Goal: Transaction & Acquisition: Purchase product/service

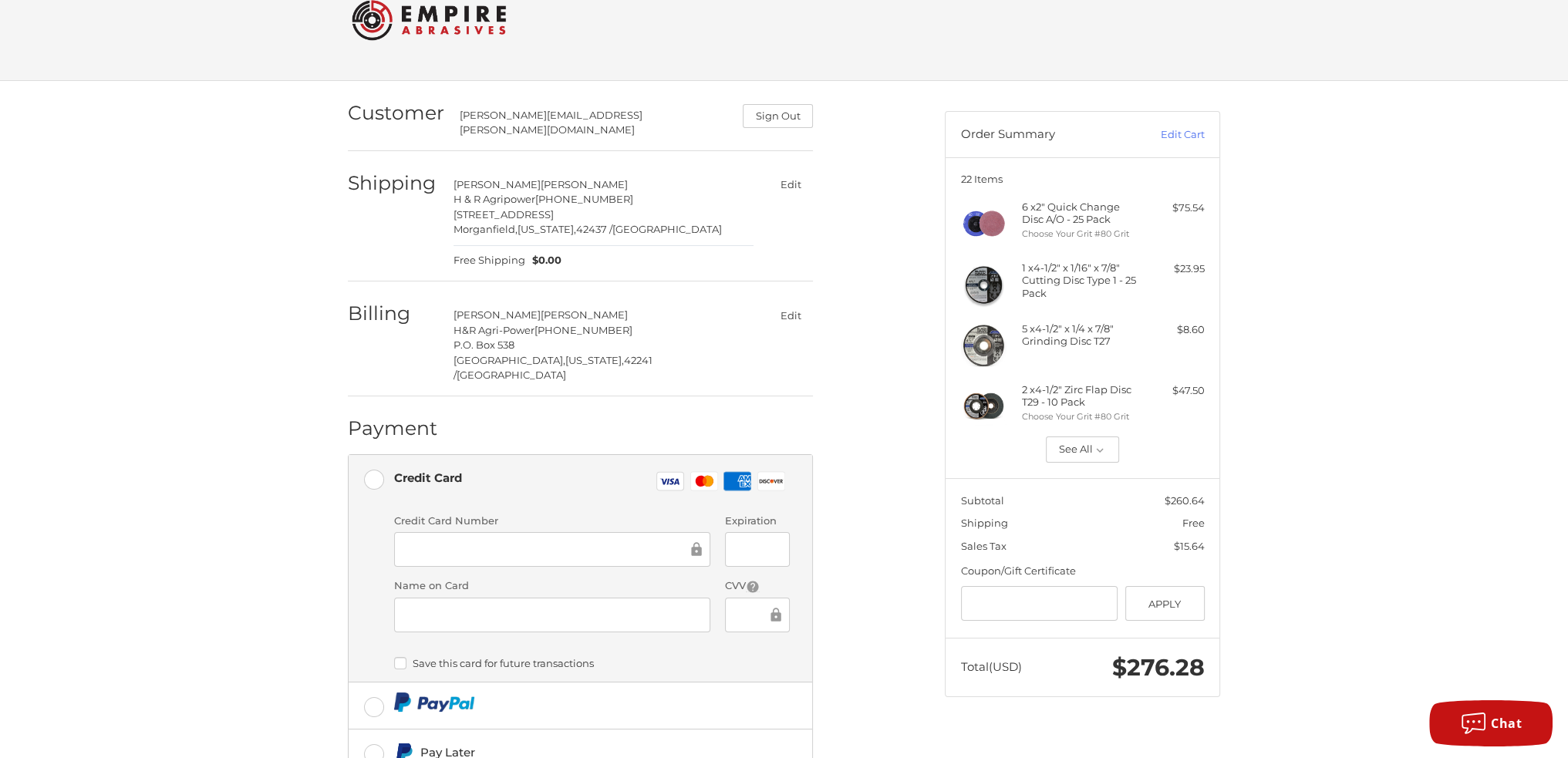
scroll to position [77, 0]
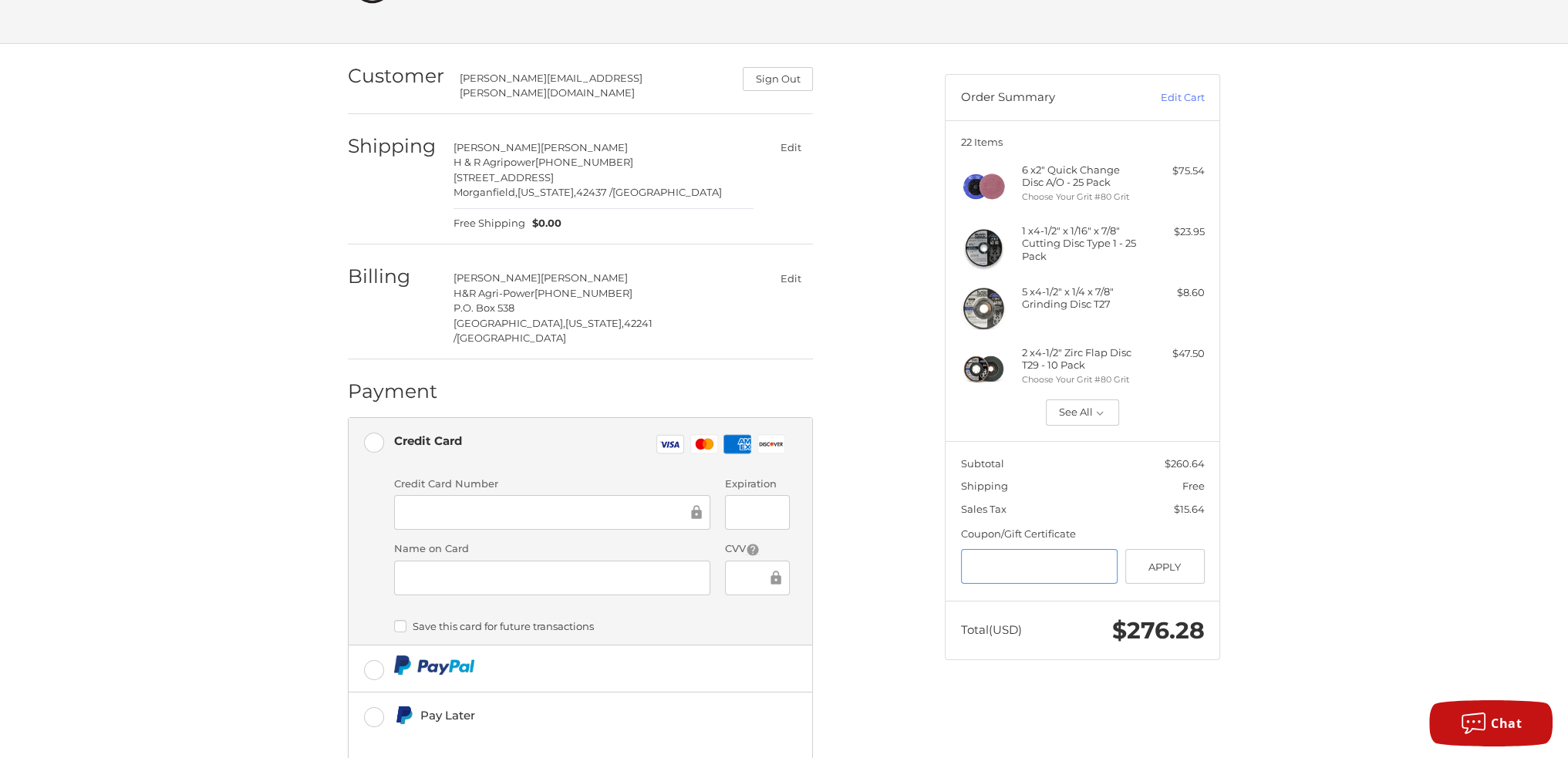
click at [1070, 567] on input "Gift Certificate or Coupon Code" at bounding box center [1040, 566] width 158 height 34
type input "******"
click at [1162, 561] on button "Apply" at bounding box center [1165, 566] width 80 height 34
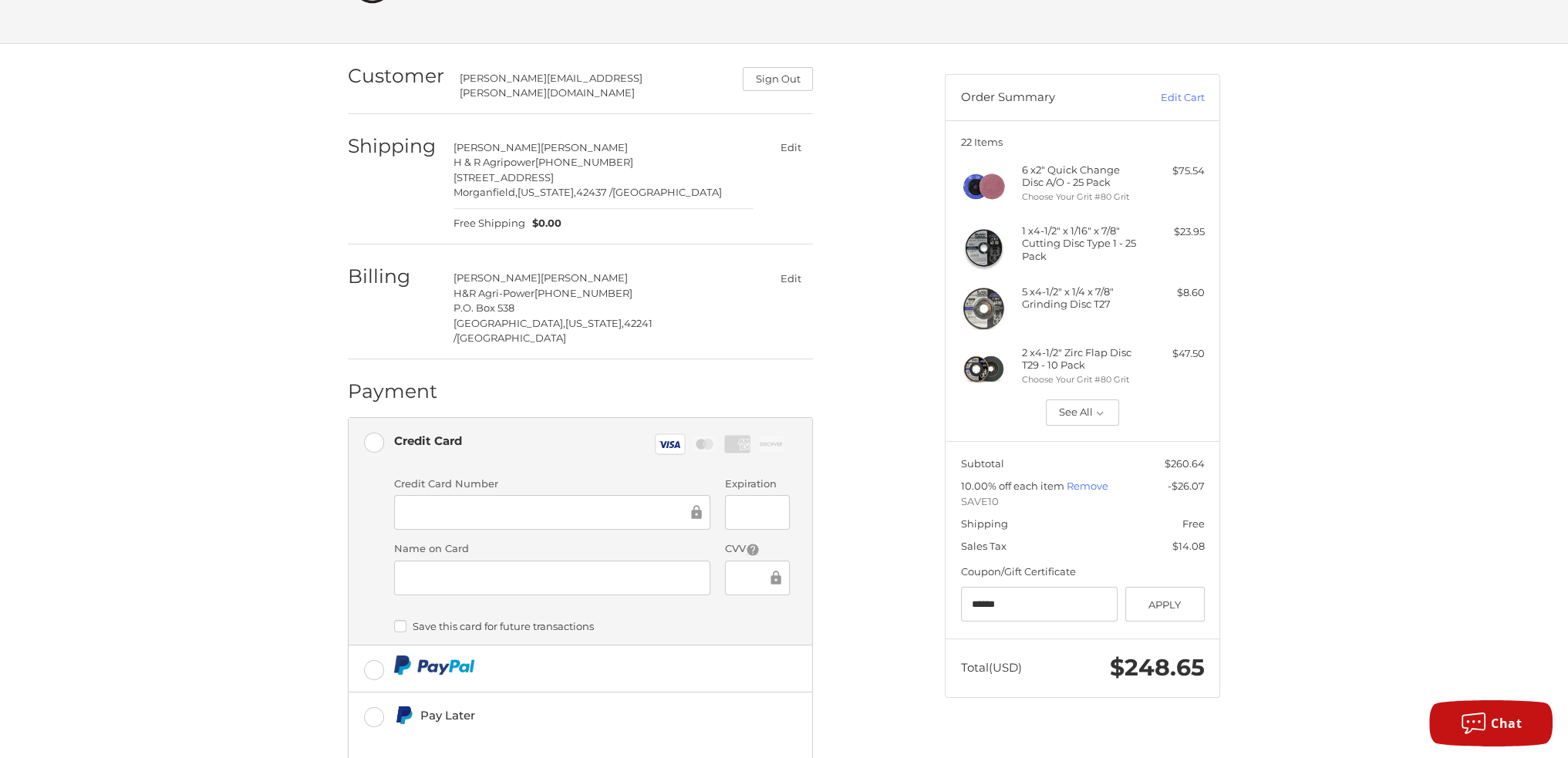
click at [550, 561] on div at bounding box center [552, 578] width 316 height 34
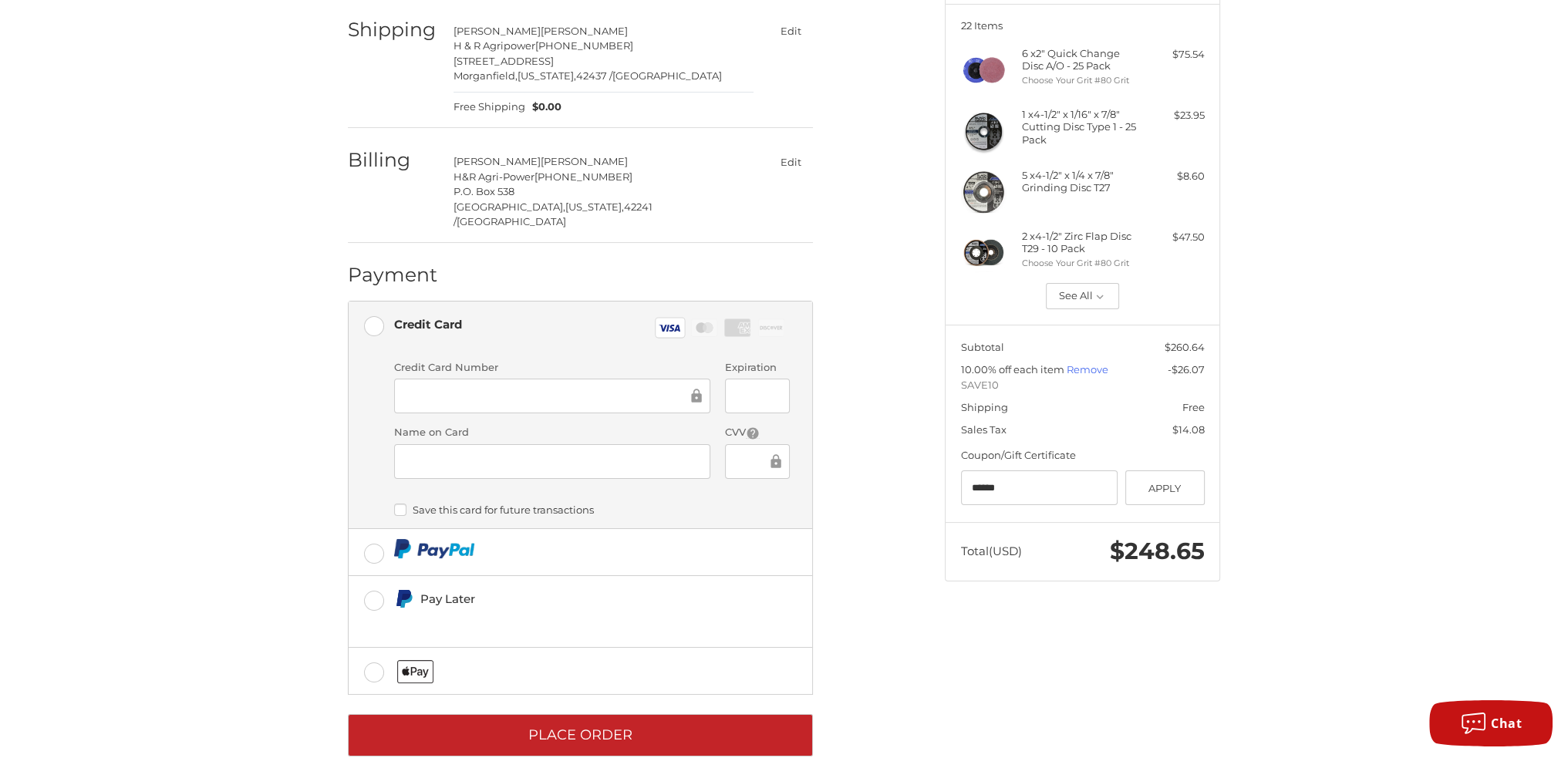
scroll to position [199, 0]
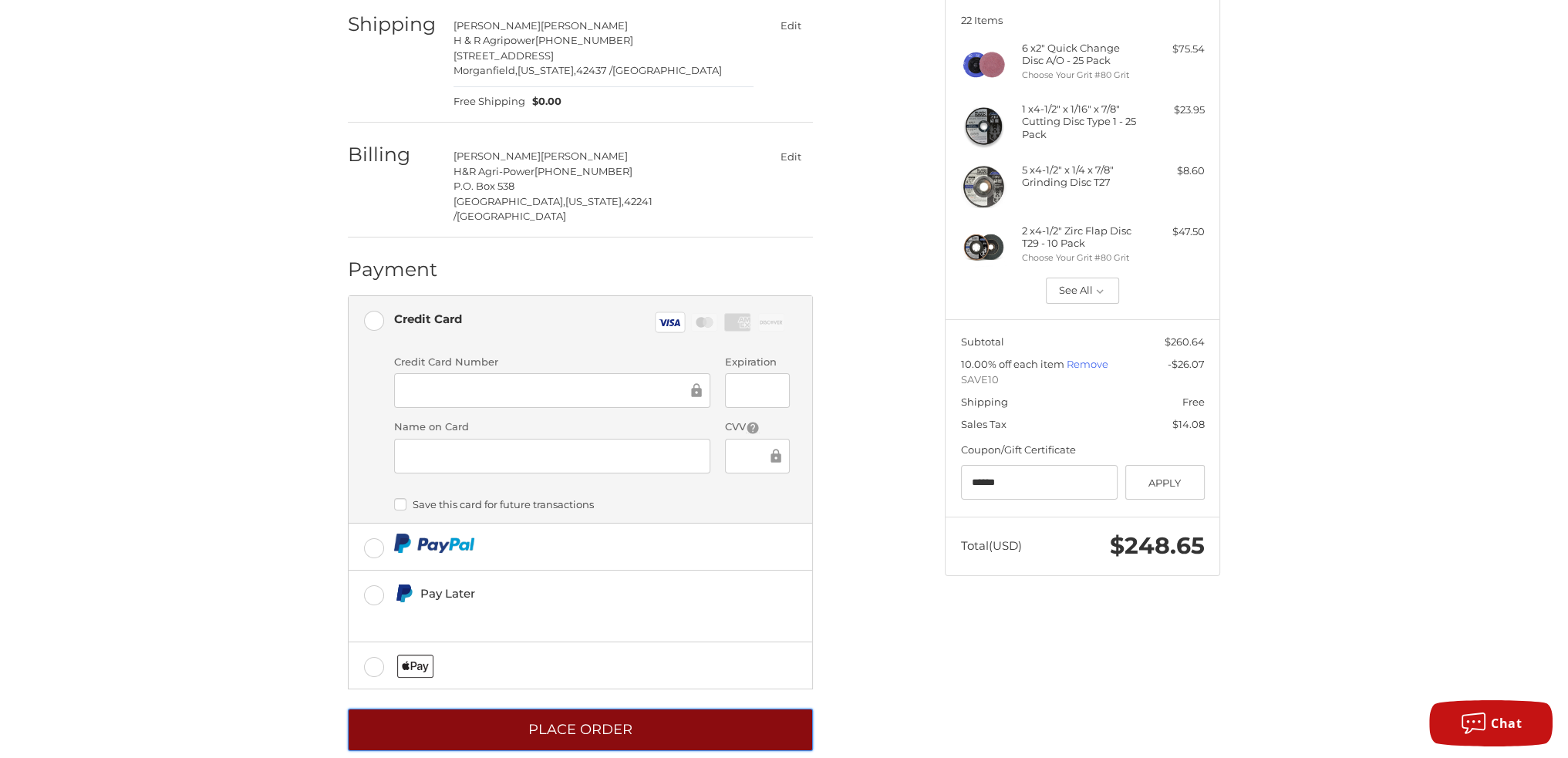
click at [624, 708] on button "Place Order" at bounding box center [580, 729] width 465 height 42
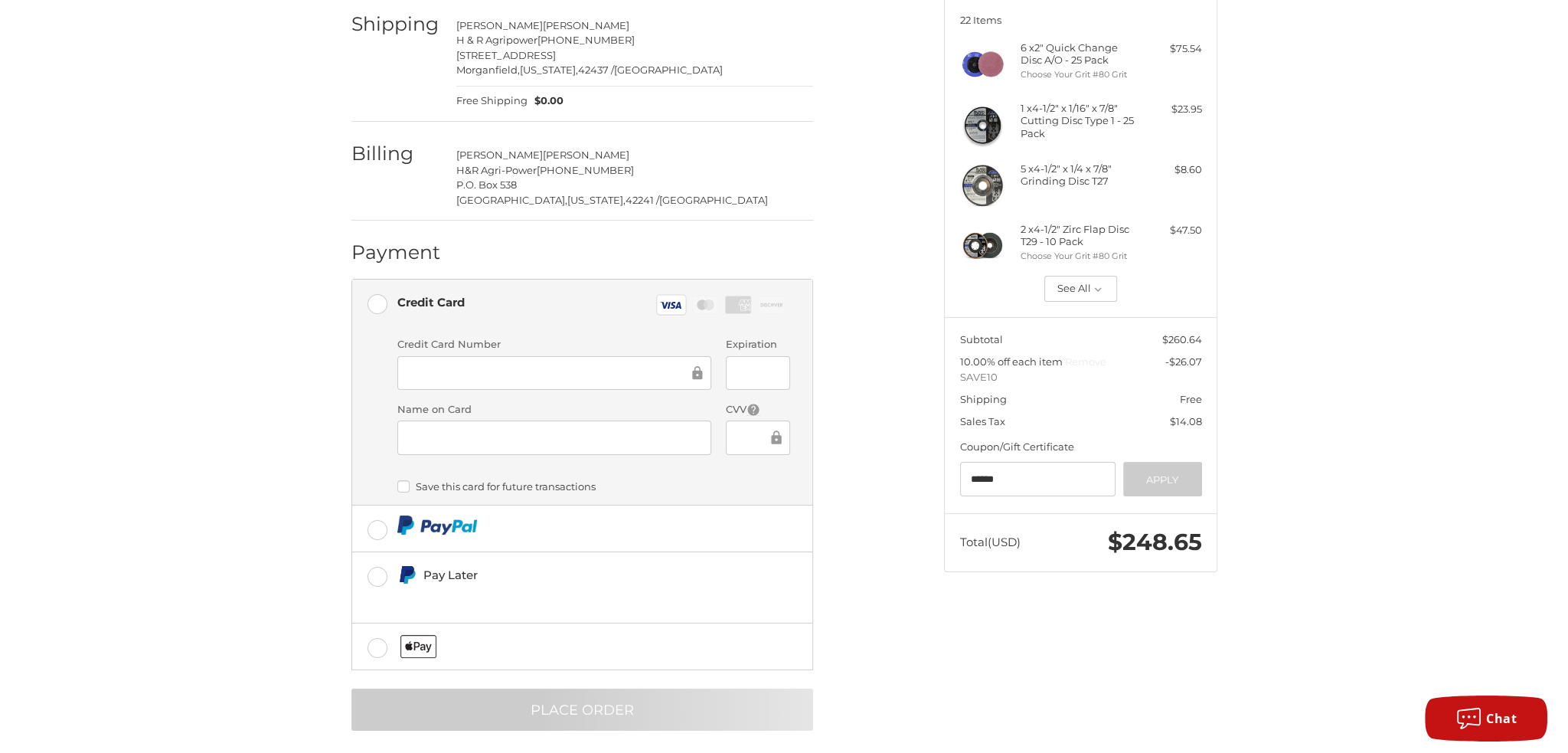
scroll to position [0, 0]
